Goal: Task Accomplishment & Management: Manage account settings

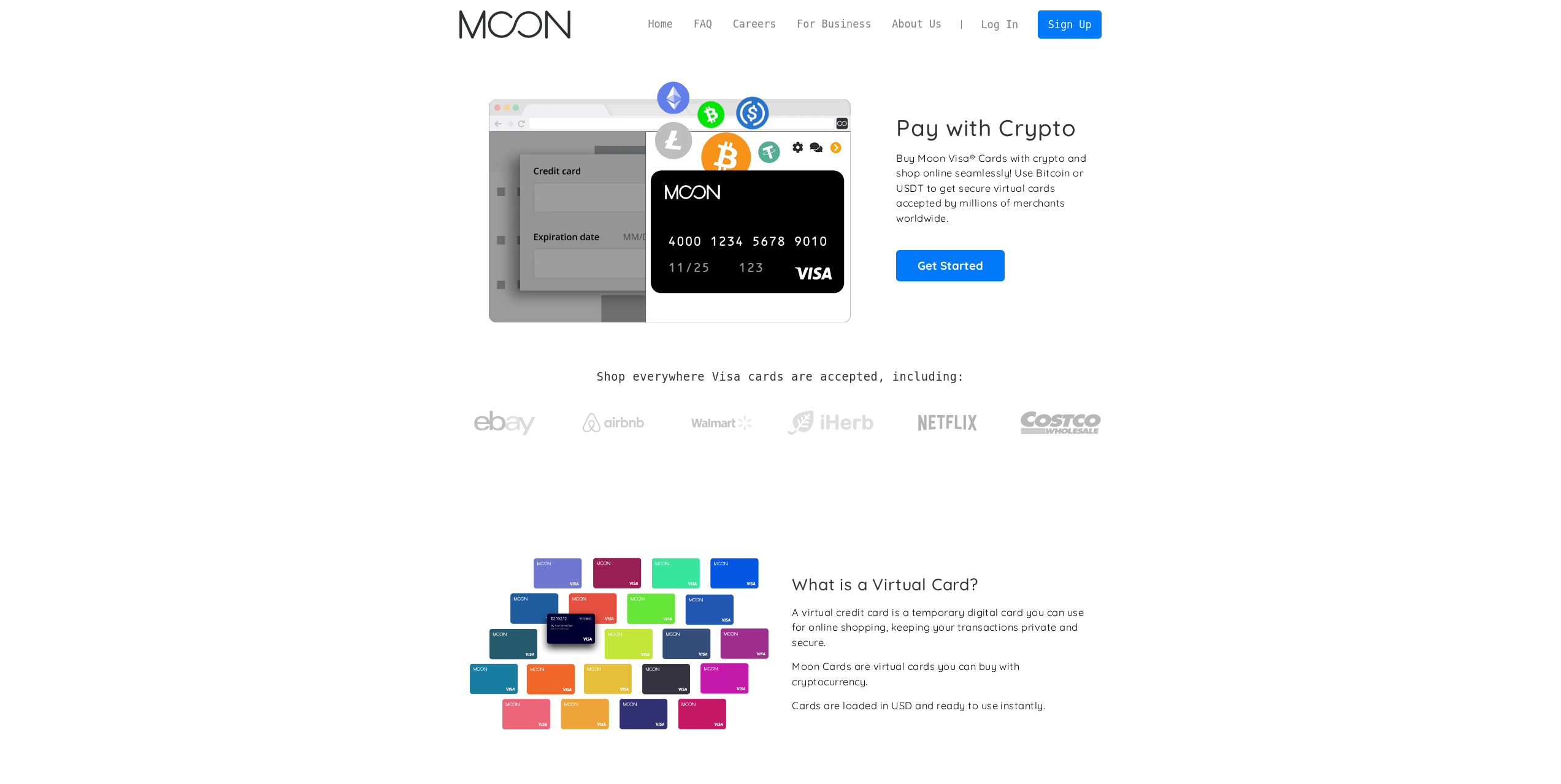
click at [1011, 29] on link "Log In" at bounding box center [999, 24] width 57 height 27
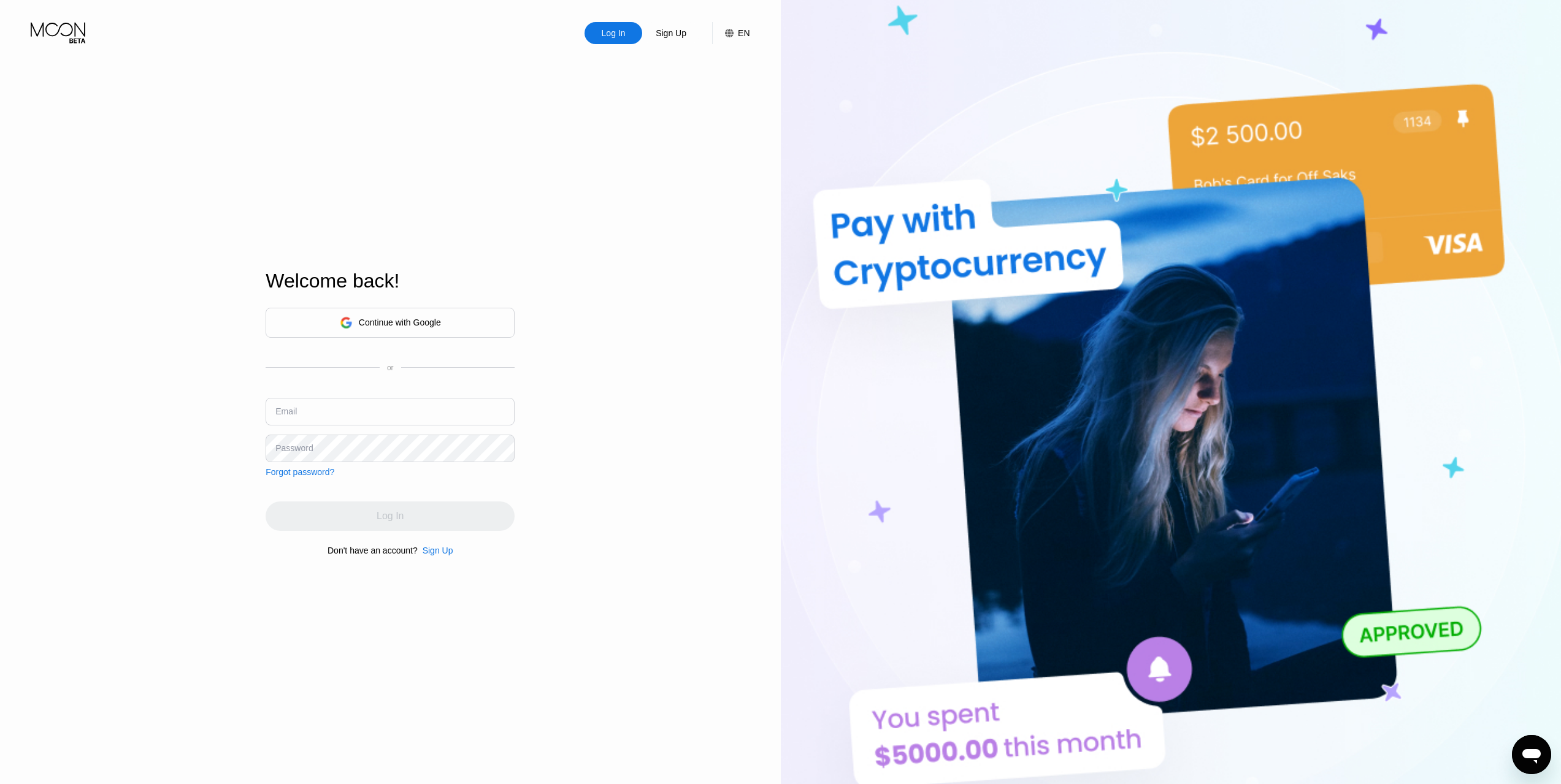
click at [366, 408] on input "text" at bounding box center [390, 411] width 249 height 28
click at [392, 409] on input "text" at bounding box center [390, 411] width 249 height 28
click at [381, 379] on div "Continue with Google or Email Password Forgot password?" at bounding box center [390, 392] width 249 height 169
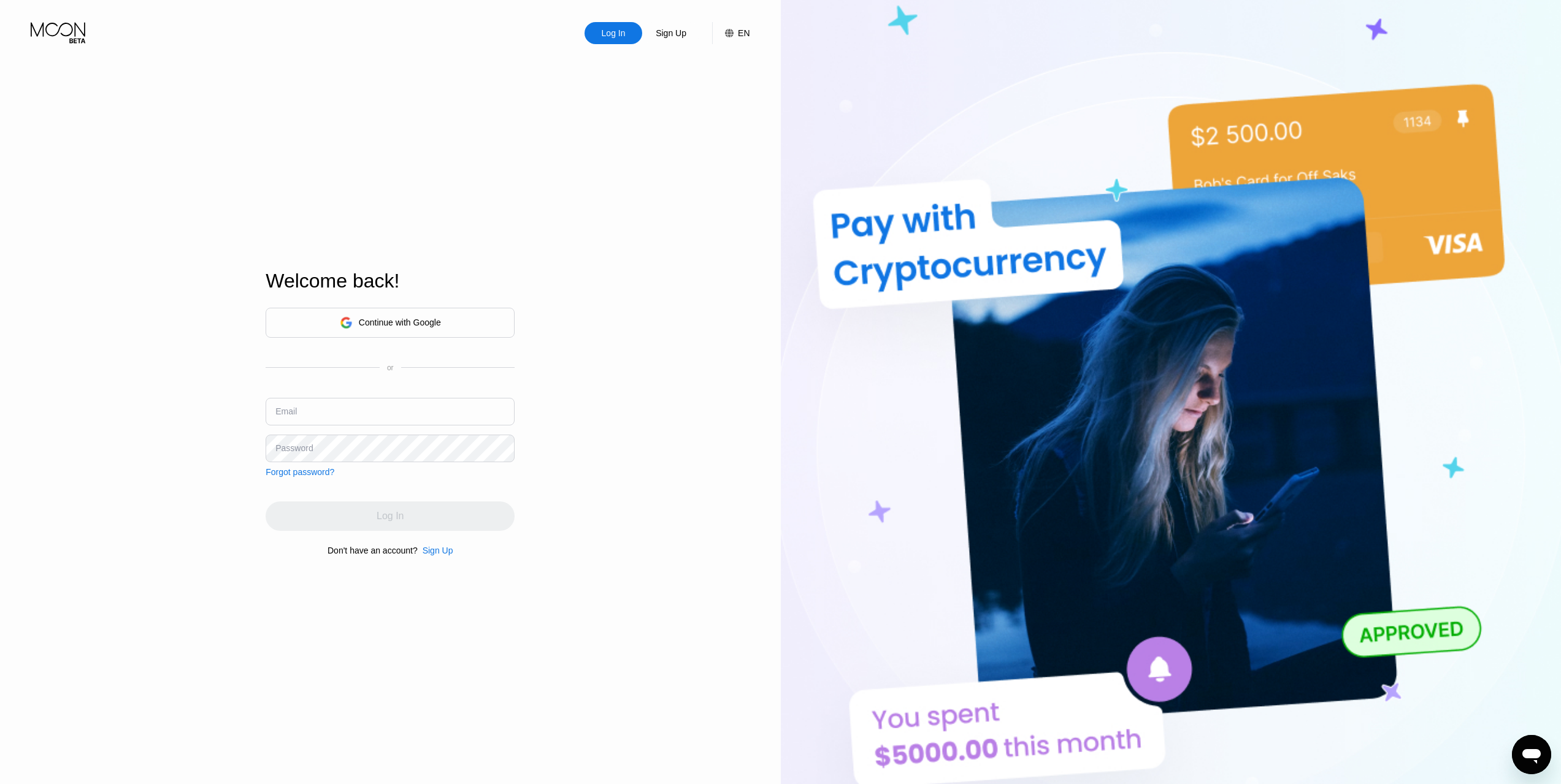
click at [371, 403] on input "text" at bounding box center [390, 411] width 249 height 28
click at [417, 327] on div "Continue with Google" at bounding box center [399, 322] width 82 height 9
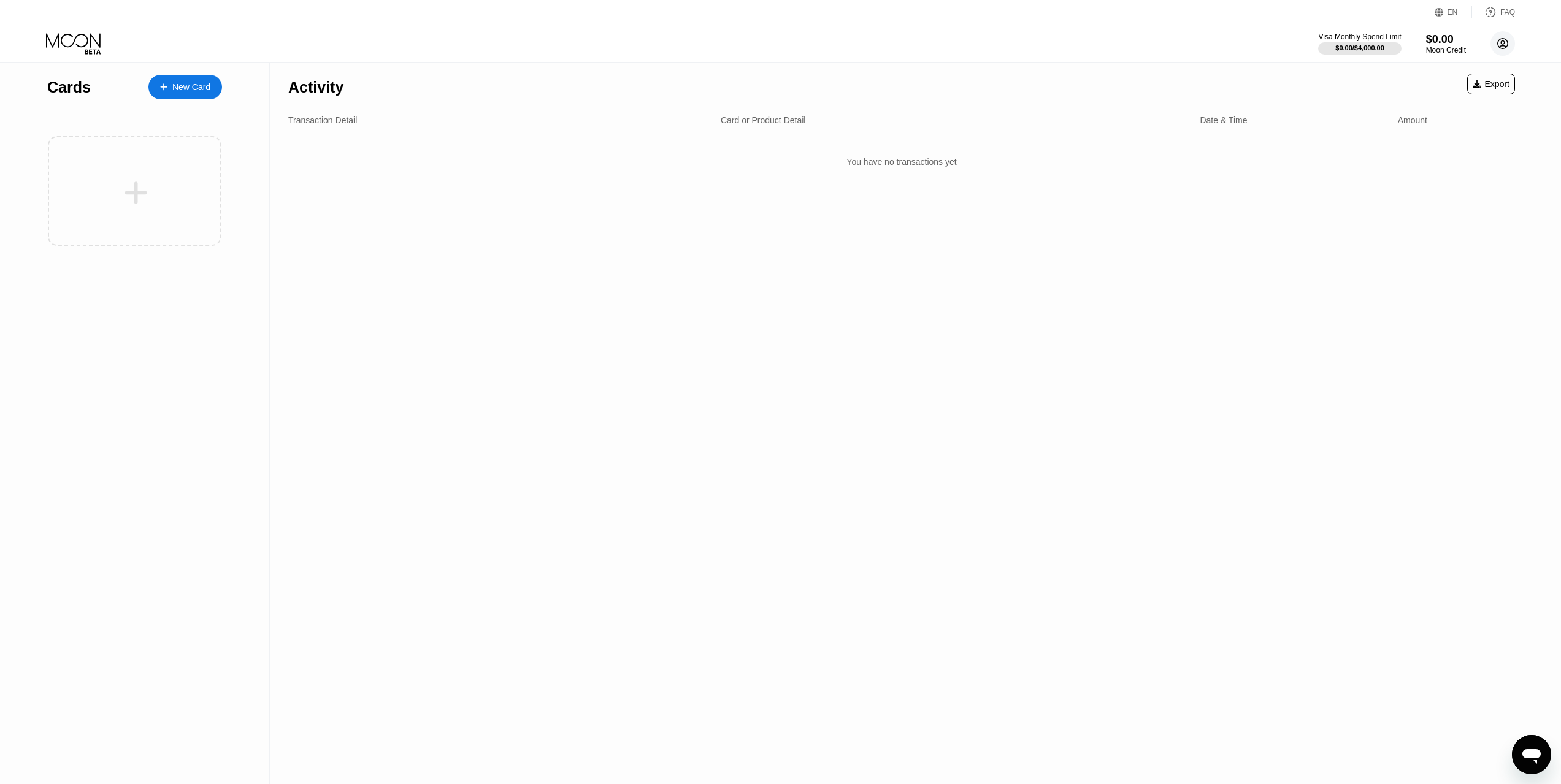
click at [1501, 44] on icon at bounding box center [1502, 44] width 7 height 7
click at [1428, 280] on div "Log out" at bounding box center [1424, 284] width 29 height 9
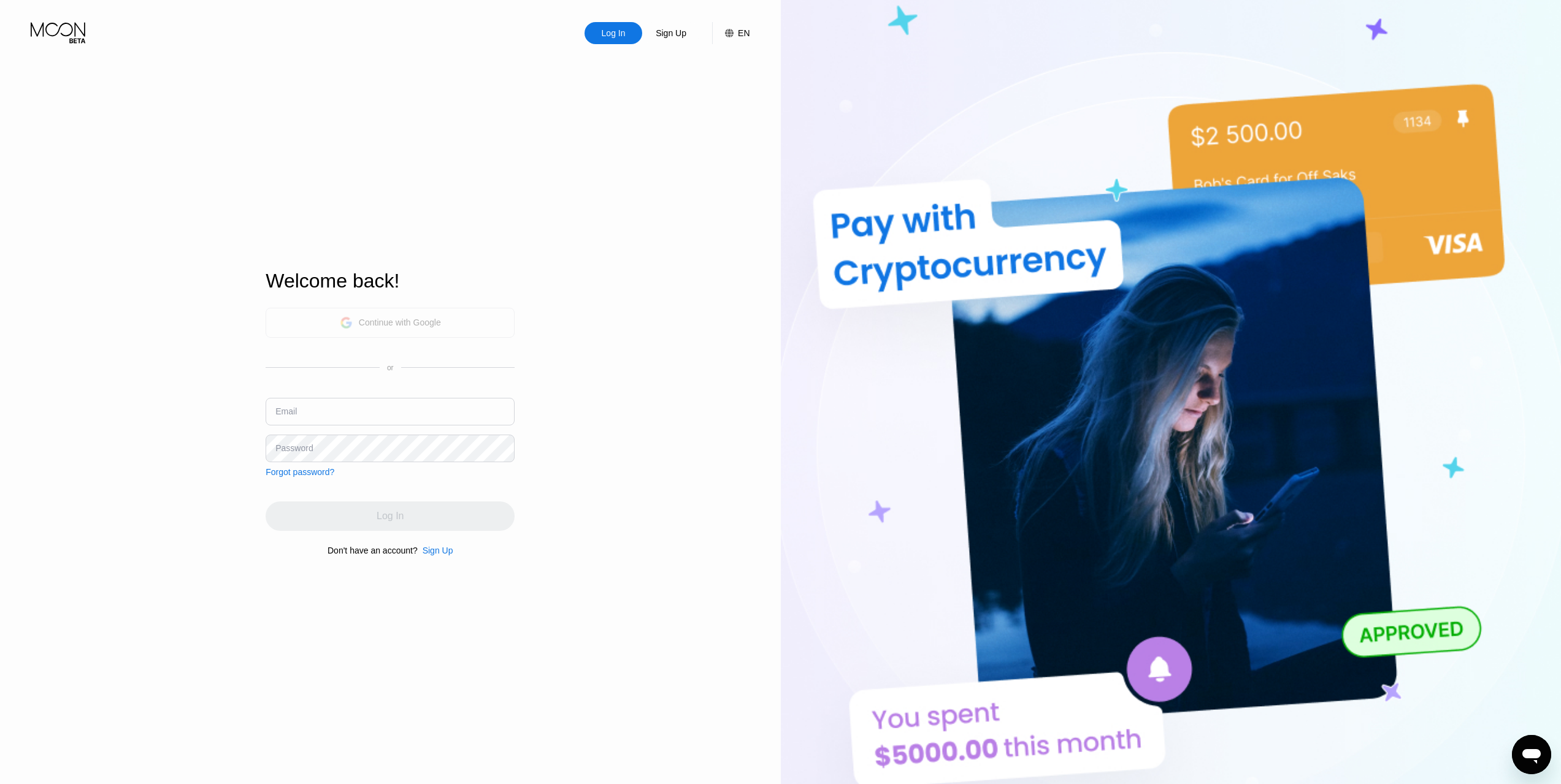
click at [406, 325] on div "Continue with Google" at bounding box center [399, 322] width 82 height 9
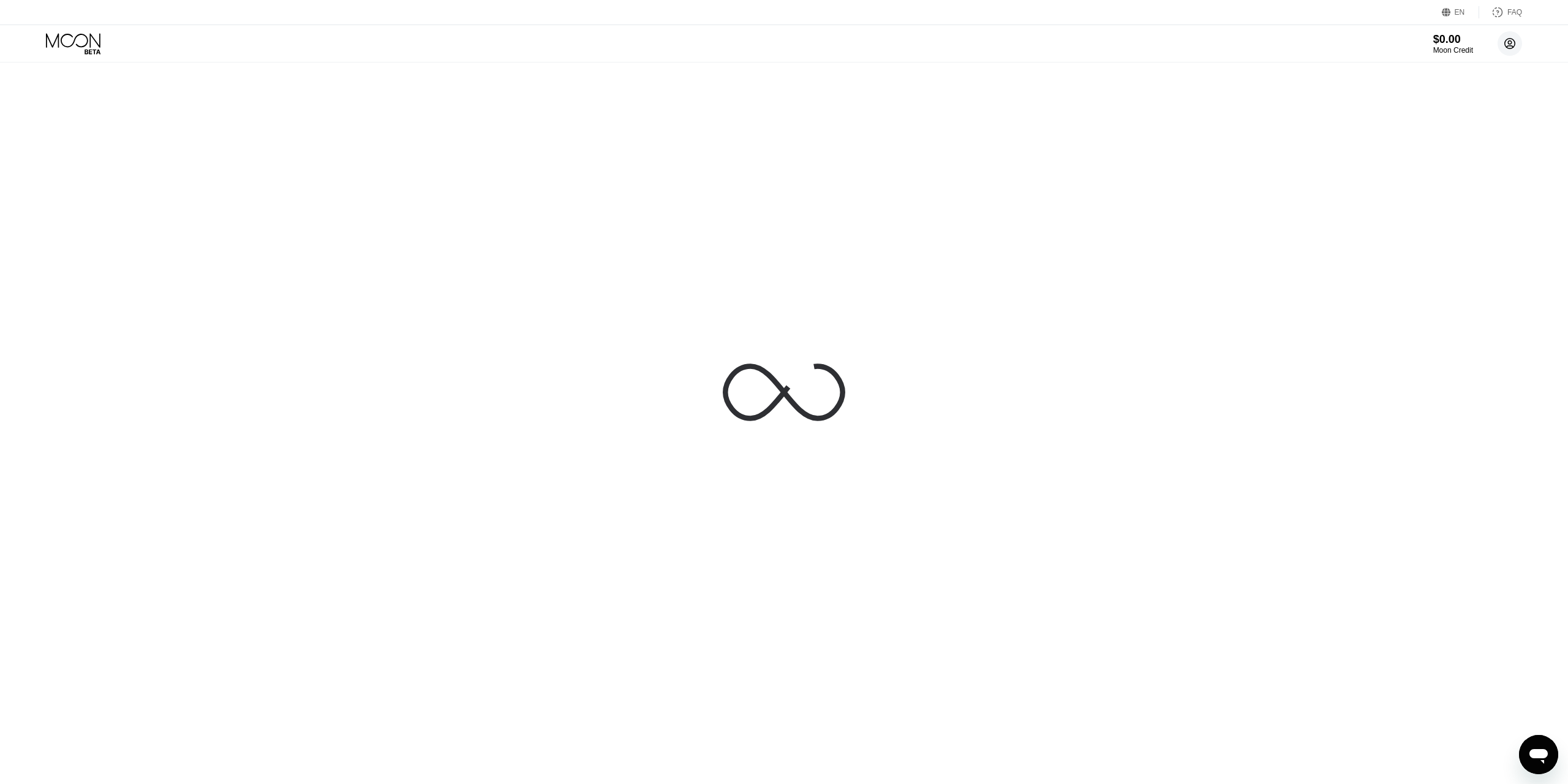
click at [1516, 43] on circle at bounding box center [1510, 44] width 25 height 25
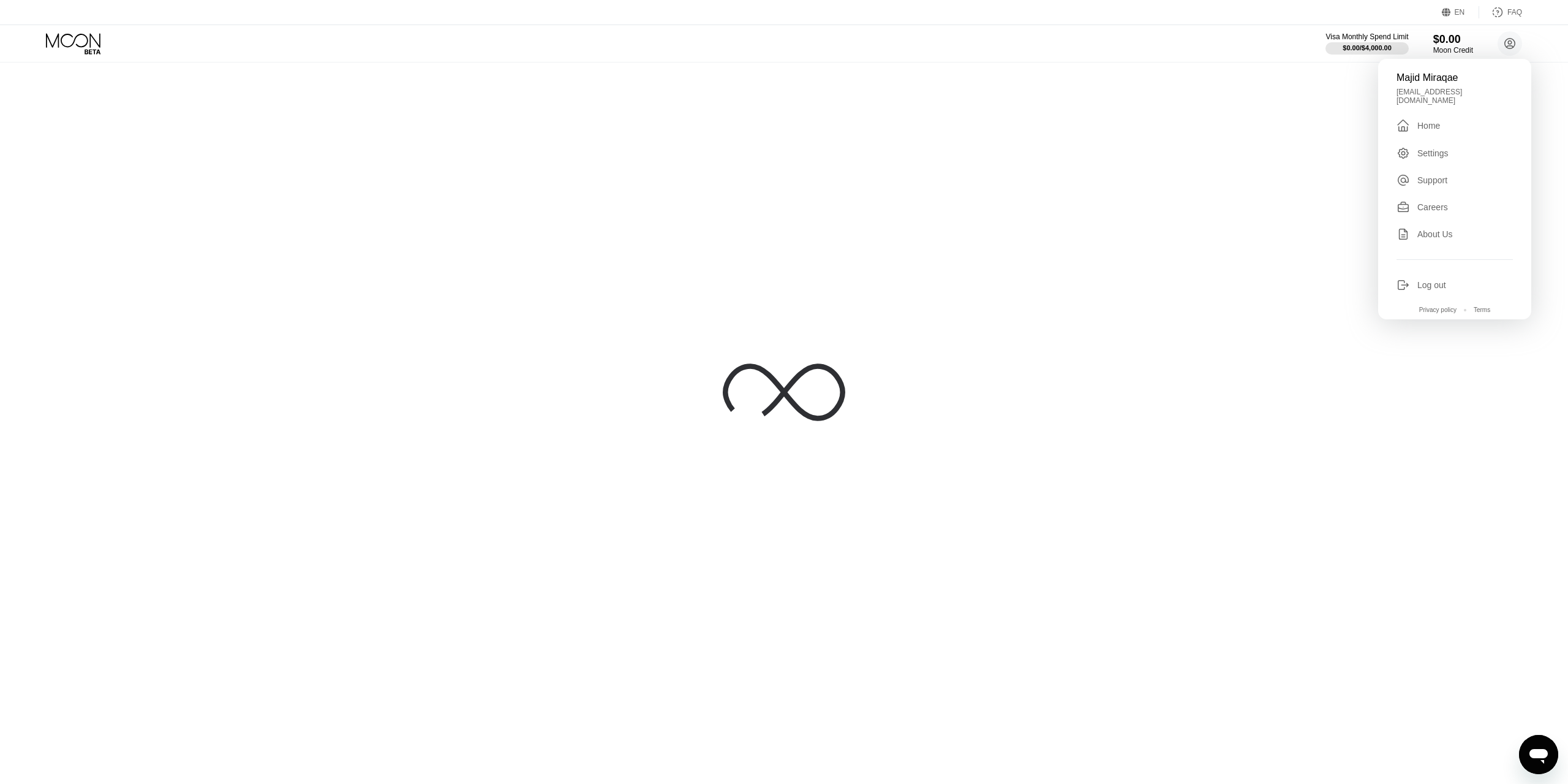
click at [1445, 280] on div "Log out" at bounding box center [1432, 284] width 29 height 9
